Goal: Task Accomplishment & Management: Use online tool/utility

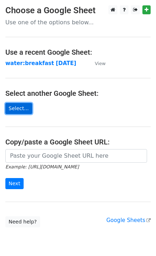
click at [13, 108] on link "Select..." at bounding box center [18, 108] width 27 height 11
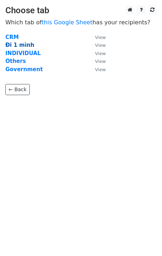
click at [24, 45] on strong "Đi 1 mình" at bounding box center [19, 45] width 29 height 6
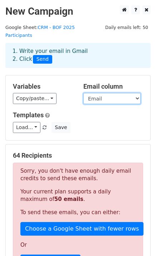
click at [104, 93] on select "Serial Country Title First Name Surname Job Title/Position Email Name of Organi…" at bounding box center [111, 98] width 57 height 11
click at [83, 93] on select "Serial Country Title First Name Surname Job Title/Position Email Name of Organi…" at bounding box center [111, 98] width 57 height 11
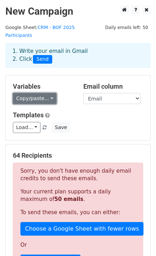
click at [26, 93] on link "Copy/paste..." at bounding box center [35, 98] width 44 height 11
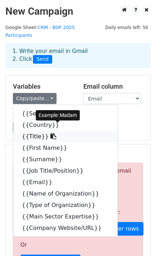
click at [35, 131] on link "{{Title}}" at bounding box center [65, 136] width 104 height 11
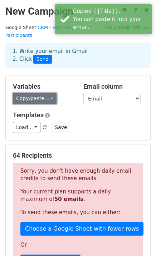
click at [29, 95] on link "Copy/paste..." at bounding box center [35, 98] width 44 height 11
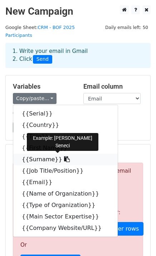
click at [35, 154] on link "{{Surname}}" at bounding box center [65, 159] width 104 height 11
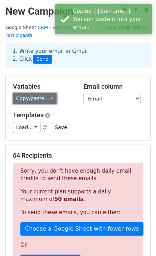
click at [24, 93] on link "Copy/paste..." at bounding box center [35, 98] width 44 height 11
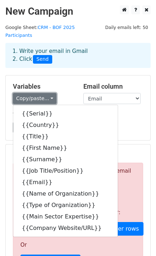
click at [32, 93] on link "Copy/paste..." at bounding box center [35, 98] width 44 height 11
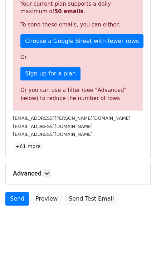
scroll to position [189, 0]
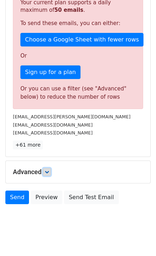
click at [48, 168] on link at bounding box center [47, 172] width 8 height 8
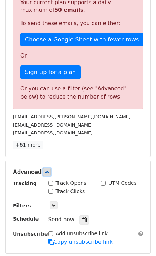
click at [48, 170] on icon at bounding box center [47, 172] width 4 height 4
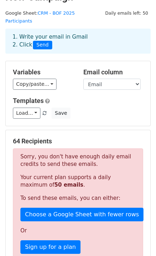
scroll to position [0, 0]
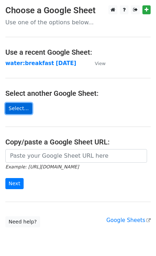
click at [24, 108] on link "Select..." at bounding box center [18, 108] width 27 height 11
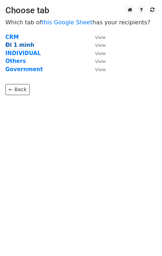
click at [26, 46] on strong "Đi 1 mình" at bounding box center [19, 45] width 29 height 6
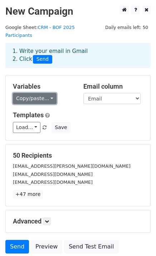
click at [35, 93] on link "Copy/paste..." at bounding box center [35, 98] width 44 height 11
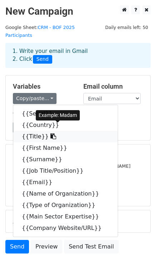
click at [36, 131] on link "{{Title}}" at bounding box center [65, 136] width 104 height 11
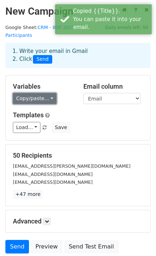
click at [24, 93] on link "Copy/paste..." at bounding box center [35, 98] width 44 height 11
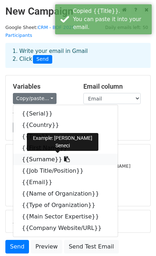
click at [41, 154] on link "{{Surname}}" at bounding box center [65, 159] width 104 height 11
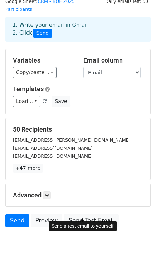
scroll to position [50, 0]
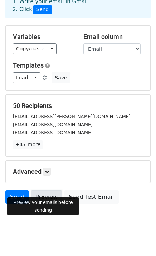
click at [43, 191] on link "Preview" at bounding box center [46, 197] width 31 height 14
click at [21, 191] on link "Send" at bounding box center [17, 197] width 24 height 14
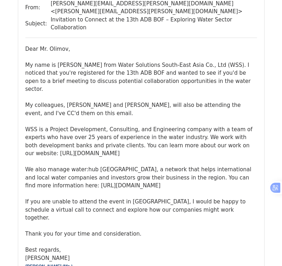
scroll to position [1752, 0]
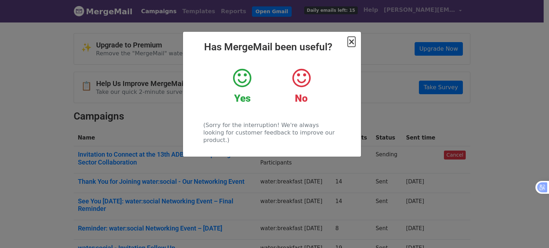
click at [351, 43] on span "×" at bounding box center [351, 42] width 7 height 10
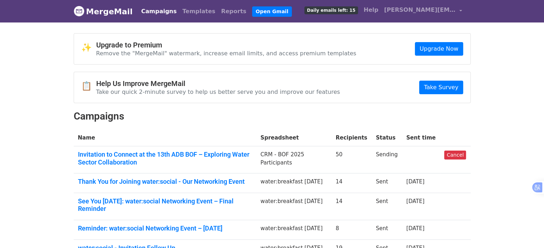
scroll to position [36, 0]
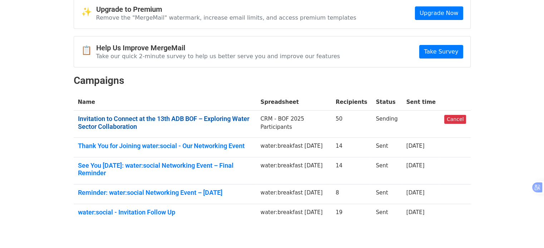
click at [149, 117] on link "Invitation to Connect at the 13th ADB BOF – Exploring Water Sector Collaboration" at bounding box center [165, 122] width 174 height 15
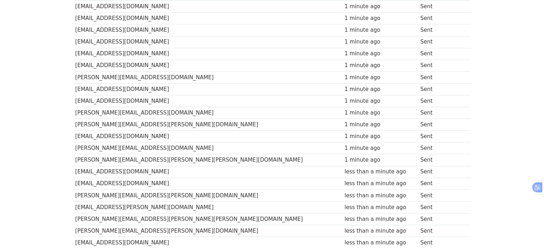
scroll to position [535, 0]
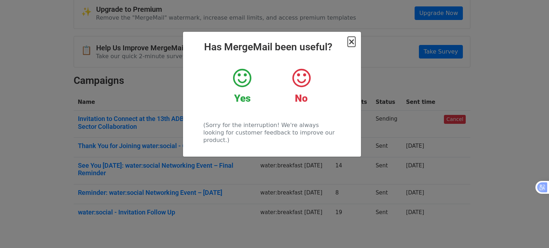
click at [350, 41] on span "×" at bounding box center [351, 42] width 7 height 10
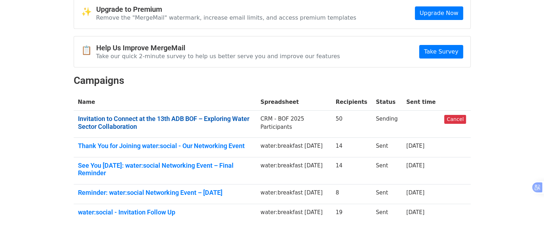
click at [205, 119] on link "Invitation to Connect at the 13th ADB BOF – Exploring Water Sector Collaboration" at bounding box center [165, 122] width 174 height 15
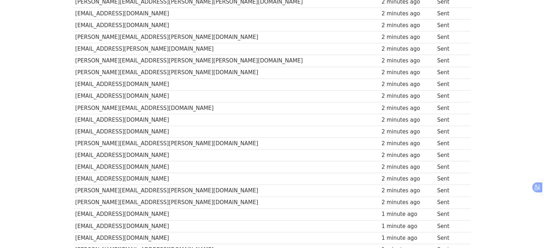
scroll to position [247, 0]
